Goal: Check status: Check status

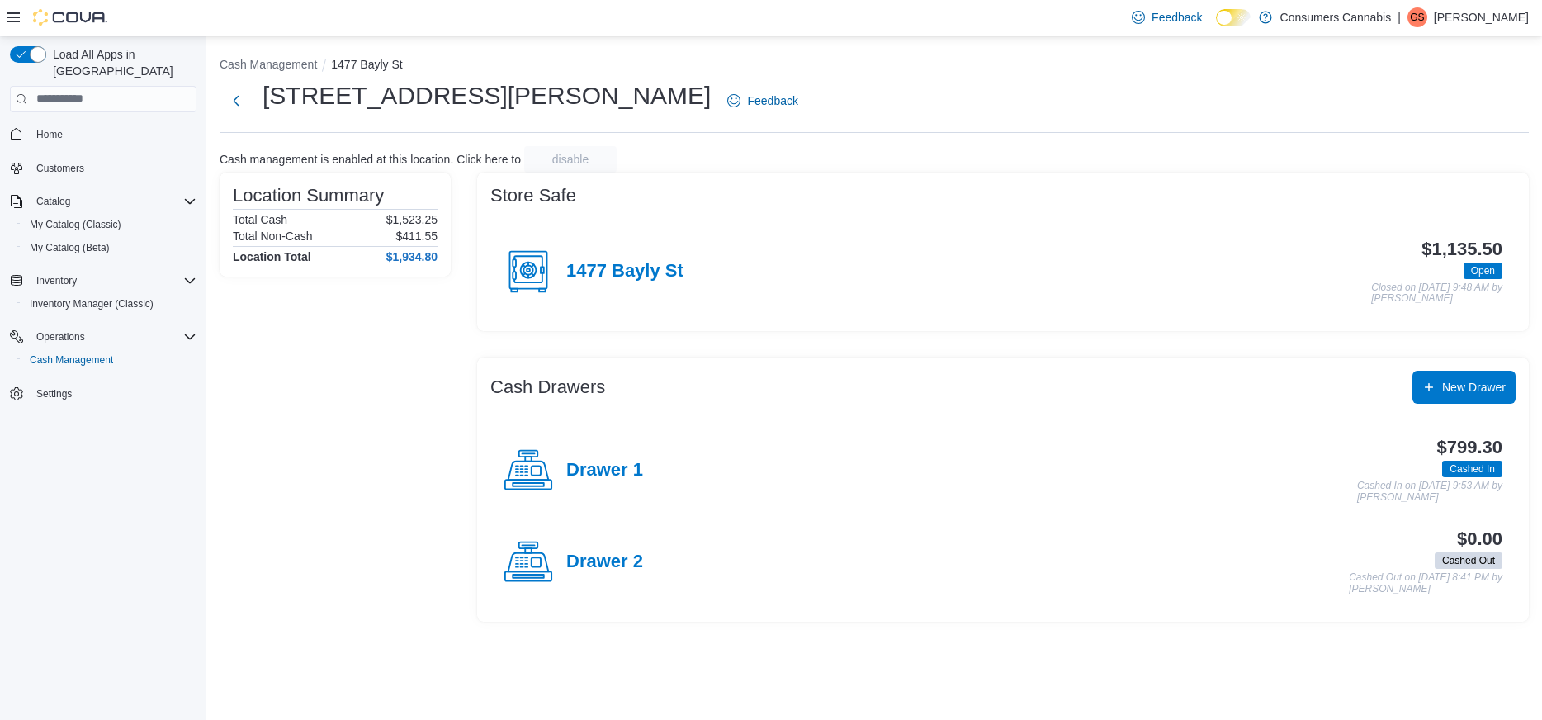
click at [363, 427] on div "Location Summary Total Cash $1,523.25 Total Non-Cash $411.55 Location Total $1,…" at bounding box center [335, 397] width 231 height 449
click at [456, 551] on div "Location Summary Total Cash $1,523.25 Total Non-Cash $447.13 Location Total $1,…" at bounding box center [874, 397] width 1309 height 449
